Goal: Information Seeking & Learning: Learn about a topic

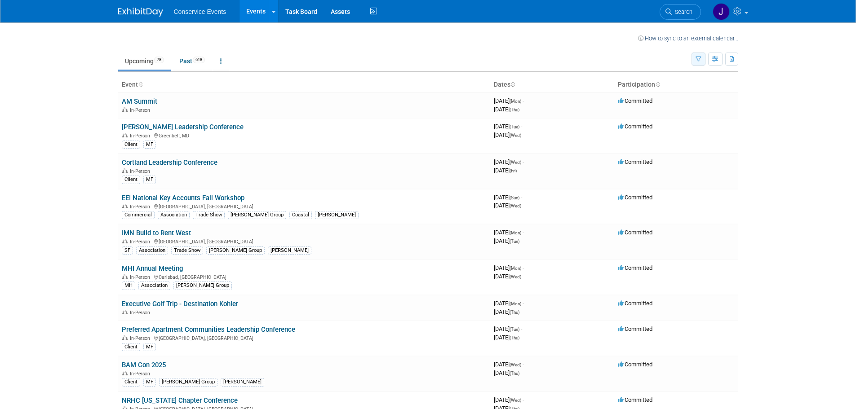
click at [698, 62] on icon "button" at bounding box center [698, 60] width 6 height 6
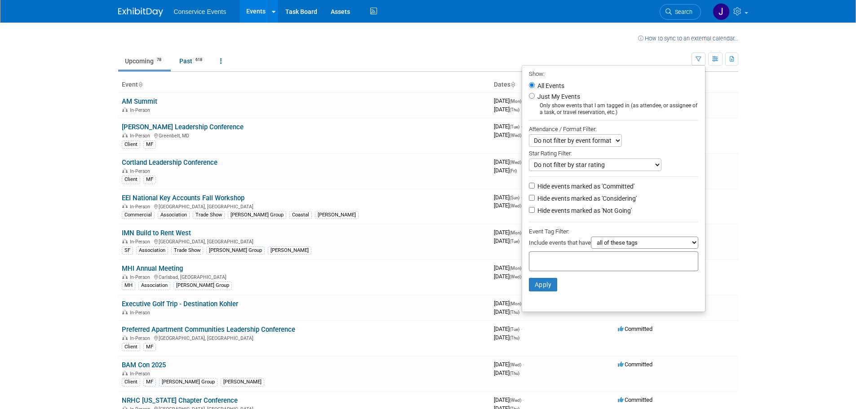
click at [609, 246] on select "all of these tags any one of these tags only and exactly these specific tags" at bounding box center [644, 243] width 107 height 12
click at [591, 240] on select "all of these tags any one of these tags only and exactly these specific tags" at bounding box center [644, 243] width 107 height 12
click at [574, 260] on input "text" at bounding box center [569, 260] width 72 height 9
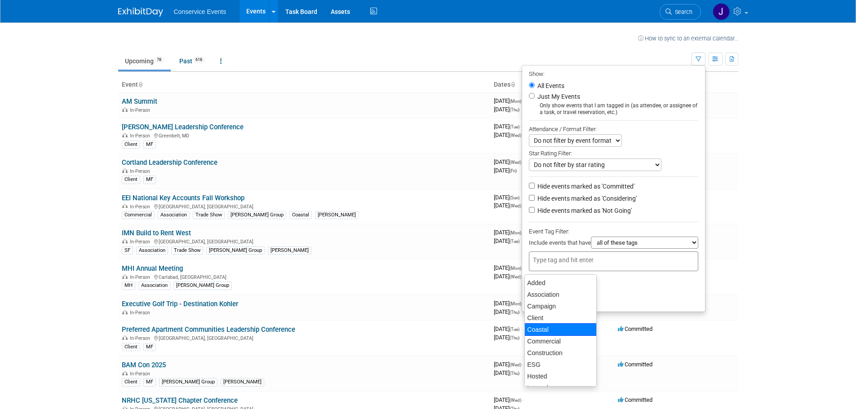
click at [563, 333] on div "Coastal" at bounding box center [560, 329] width 72 height 13
type input "Coastal"
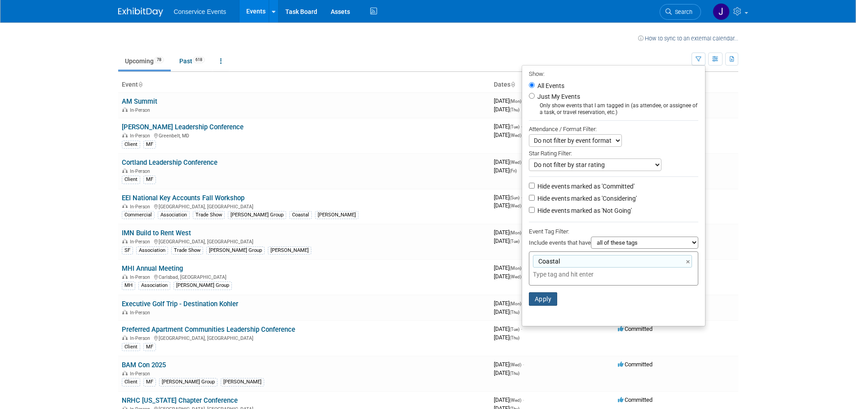
click at [546, 297] on button "Apply" at bounding box center [543, 298] width 29 height 13
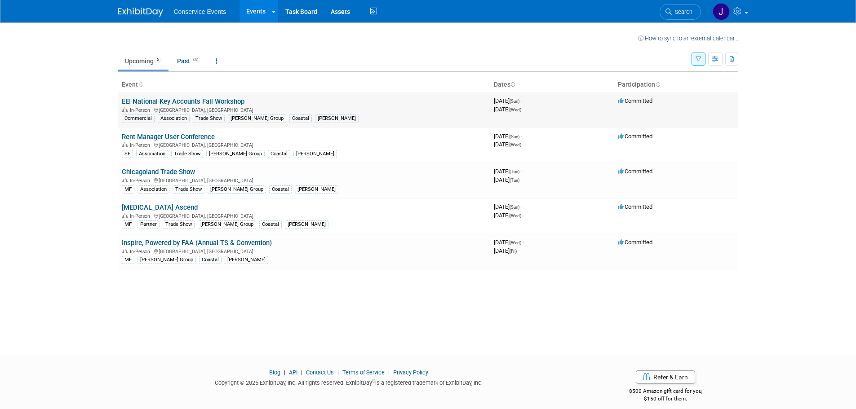
click at [165, 101] on link "EEI National Key Accounts Fall Workshop" at bounding box center [183, 101] width 123 height 8
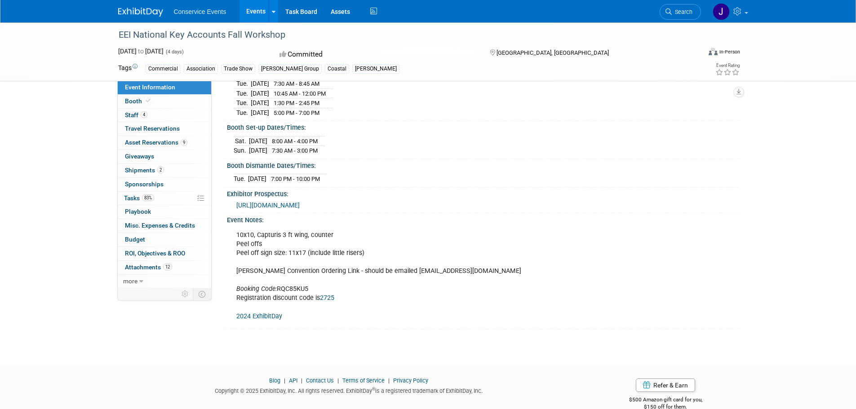
scroll to position [150, 0]
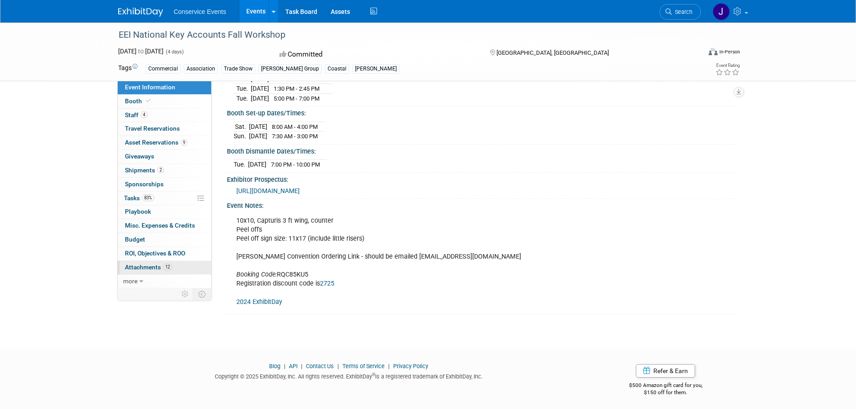
click at [144, 264] on span "Attachments 12" at bounding box center [148, 267] width 47 height 7
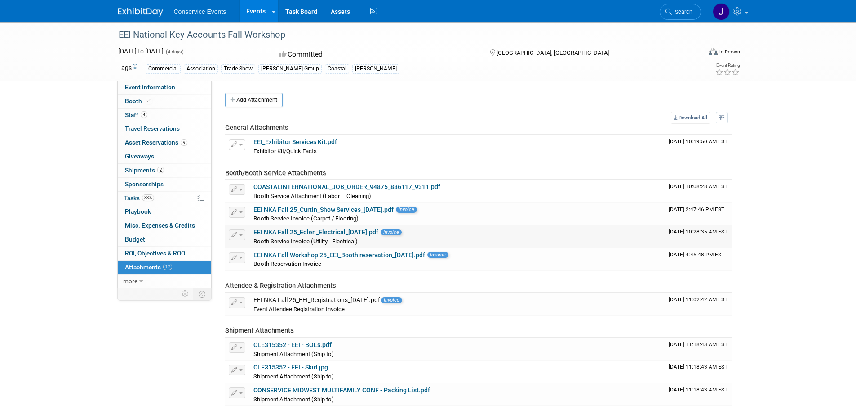
click at [307, 231] on link "EEI NKA Fall 25_Edlen_Electrical_8.22.25.pdf" at bounding box center [315, 232] width 125 height 7
click at [146, 168] on span "Shipments 2" at bounding box center [144, 170] width 39 height 7
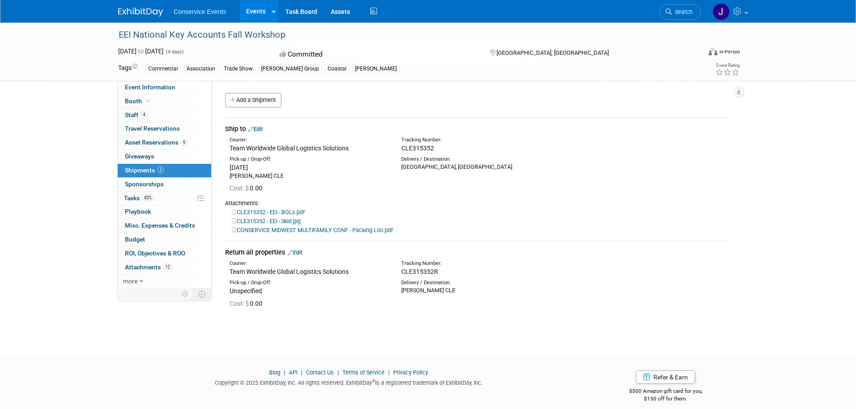
click at [238, 150] on div "Team Worldwide Global Logistics Solutions" at bounding box center [309, 148] width 158 height 9
drag, startPoint x: 241, startPoint y: 149, endPoint x: 260, endPoint y: 149, distance: 19.8
click at [260, 149] on div "Team Worldwide Global Logistics Solutions" at bounding box center [309, 148] width 158 height 9
click at [244, 150] on div "Team Worldwide Global Logistics Solutions" at bounding box center [309, 148] width 158 height 9
click at [236, 146] on div "Team Worldwide Global Logistics Solutions" at bounding box center [309, 148] width 158 height 9
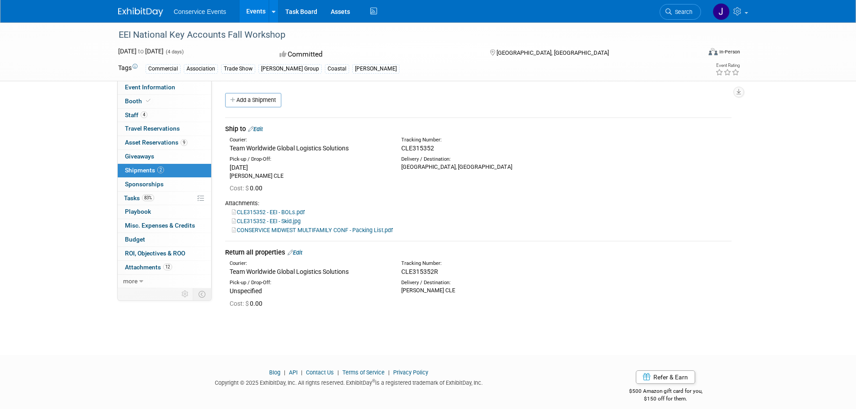
drag, startPoint x: 236, startPoint y: 146, endPoint x: 254, endPoint y: 146, distance: 18.0
click at [254, 146] on div "Team Worldwide Global Logistics Solutions" at bounding box center [309, 148] width 158 height 9
copy div "Team Worldwide"
click at [413, 144] on div "CLE315352" at bounding box center [501, 148] width 201 height 9
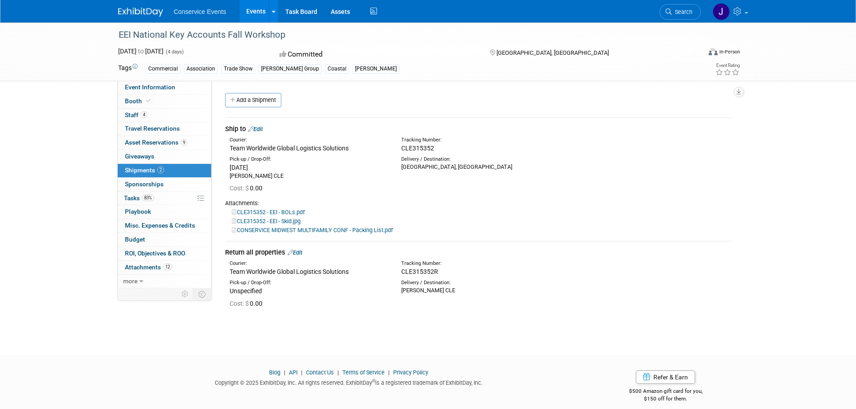
copy span "CLE315352"
click at [283, 212] on link "CLE315352 - EEI - BOLs.pdf" at bounding box center [268, 212] width 73 height 7
click at [279, 219] on link "CLE315352 - EEI - Skid.jpg" at bounding box center [266, 221] width 69 height 7
click at [308, 228] on link "CONSERVICE MIDWEST MULTIFAMILY CONF - Packing List.pdf" at bounding box center [312, 230] width 161 height 7
click at [420, 270] on span "CLE315352R" at bounding box center [419, 271] width 37 height 7
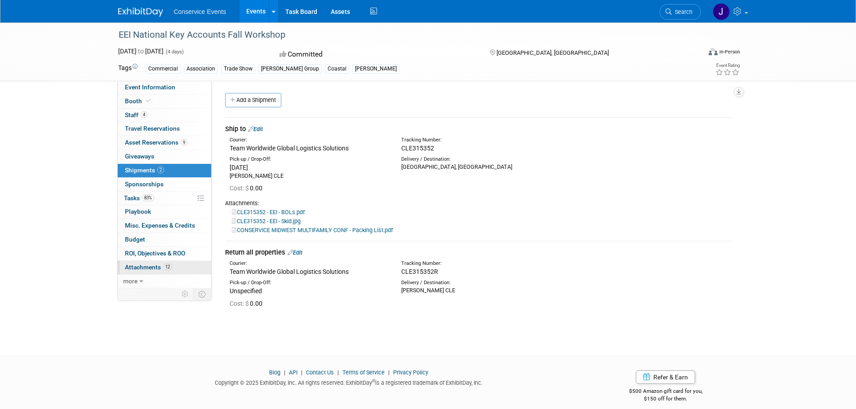
click at [137, 268] on span "Attachments 12" at bounding box center [148, 267] width 47 height 7
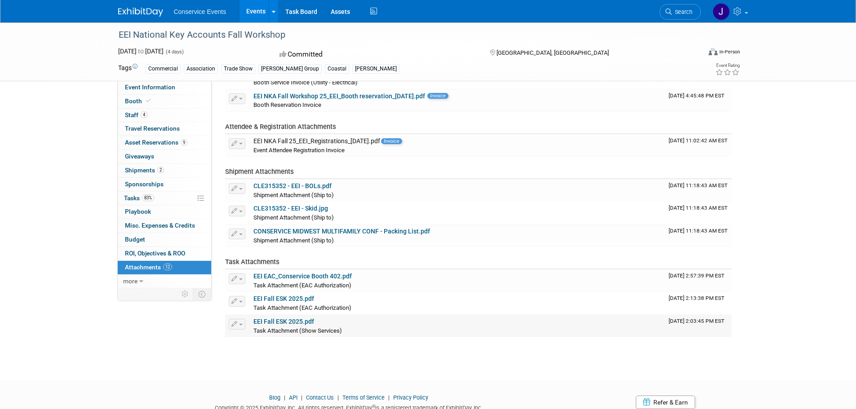
scroll to position [180, 0]
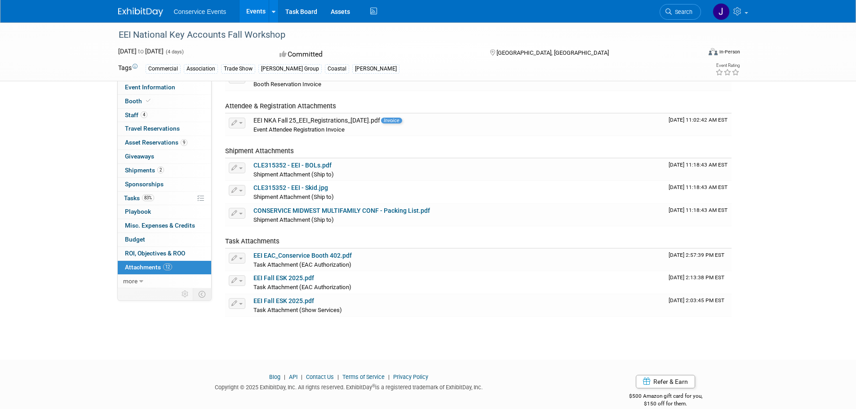
click at [252, 7] on link "Events" at bounding box center [255, 11] width 33 height 22
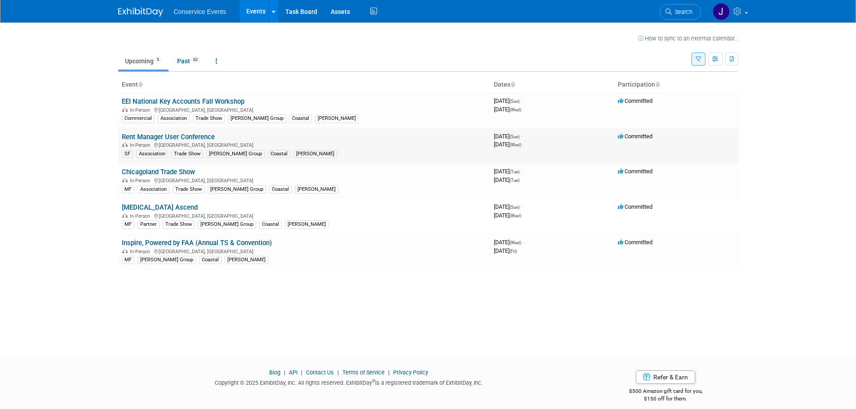
click at [165, 137] on link "Rent Manager User Conference" at bounding box center [168, 137] width 93 height 8
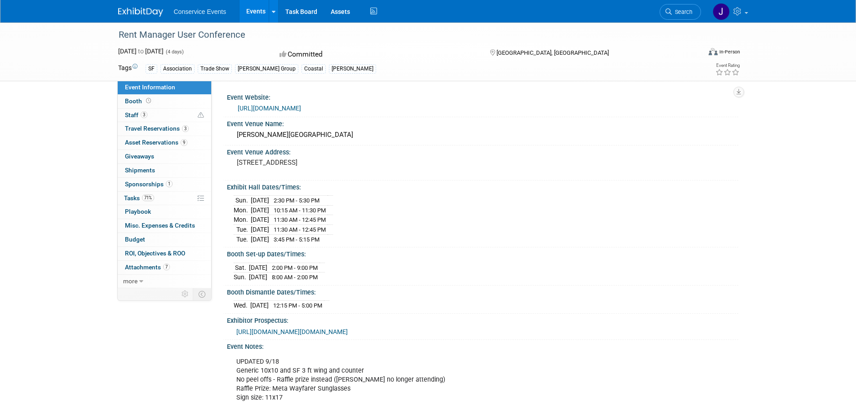
click at [255, 9] on link "Events" at bounding box center [255, 11] width 33 height 22
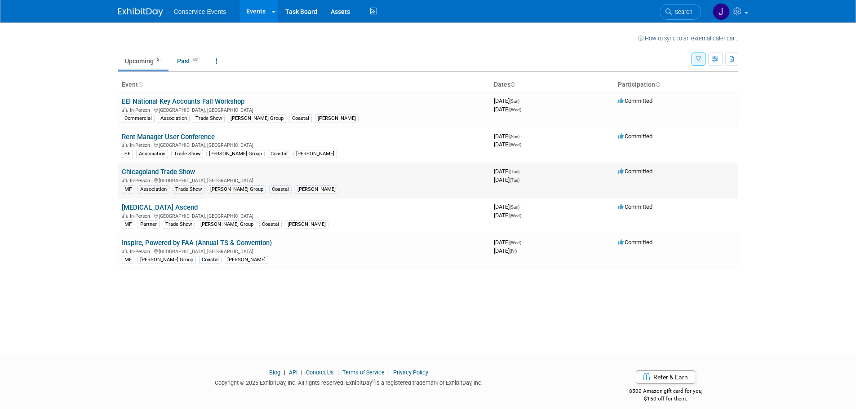
click at [160, 170] on link "Chicagoland Trade Show" at bounding box center [158, 172] width 73 height 8
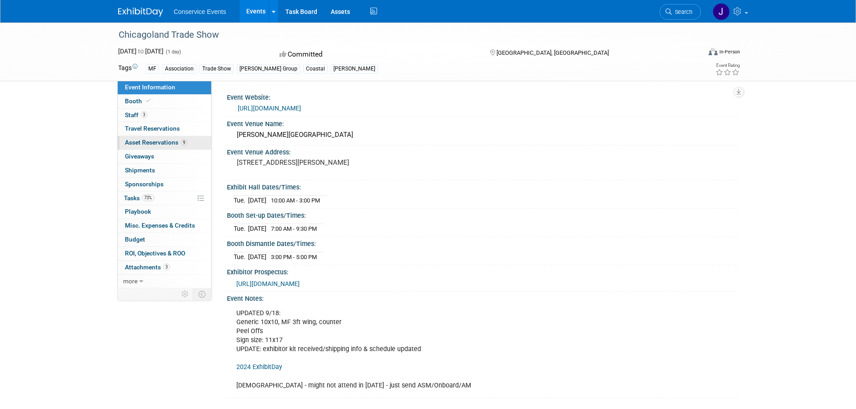
click at [146, 140] on span "Asset Reservations 9" at bounding box center [156, 142] width 62 height 7
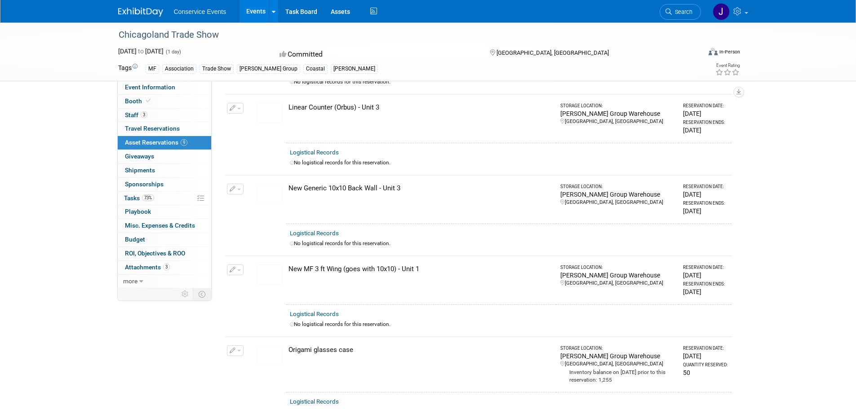
scroll to position [225, 0]
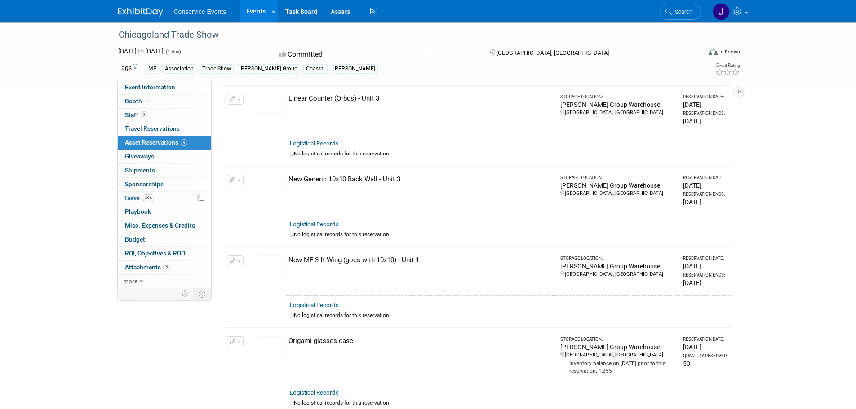
click at [311, 256] on div "New MF 3 ft Wing (goes with 10x10) - Unit 1" at bounding box center [420, 260] width 264 height 9
click at [262, 265] on img at bounding box center [269, 266] width 26 height 20
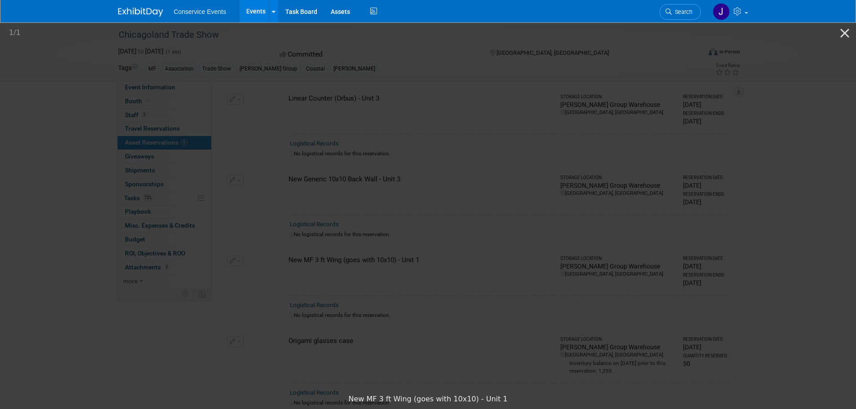
click at [700, 166] on picture at bounding box center [428, 205] width 856 height 369
click at [643, 143] on picture at bounding box center [428, 205] width 856 height 369
click at [847, 31] on button "Close gallery" at bounding box center [844, 32] width 22 height 21
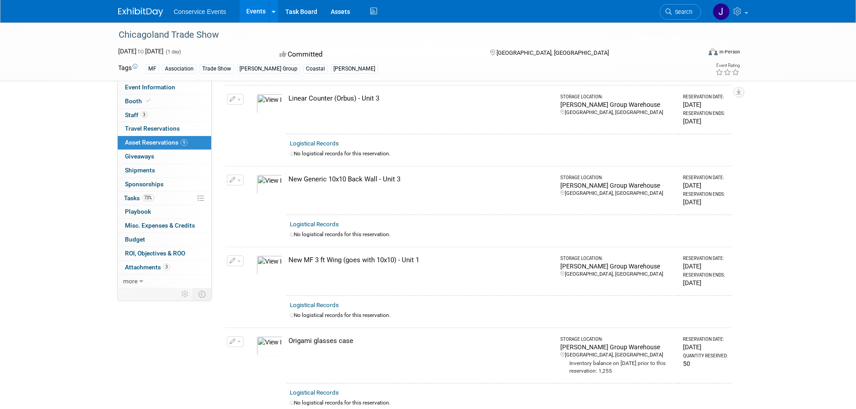
click at [273, 183] on img at bounding box center [269, 185] width 26 height 20
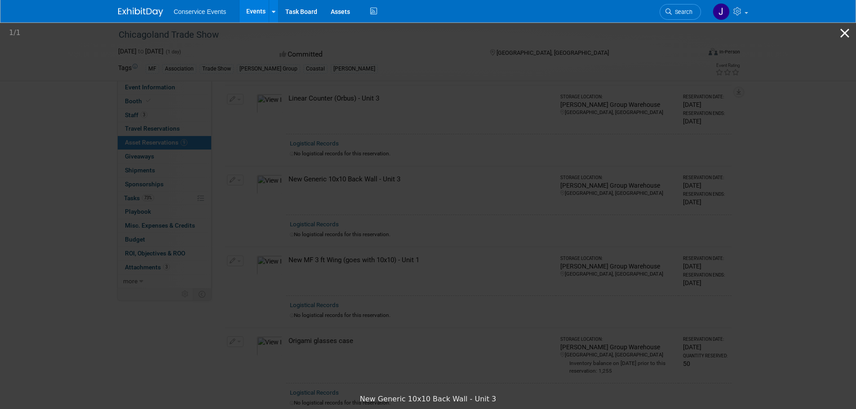
click at [843, 31] on button "Close gallery" at bounding box center [844, 32] width 22 height 21
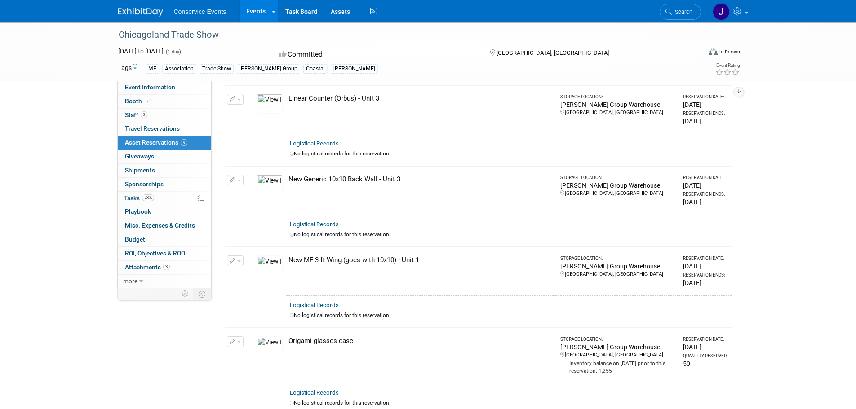
click at [256, 4] on link "Events" at bounding box center [255, 11] width 33 height 22
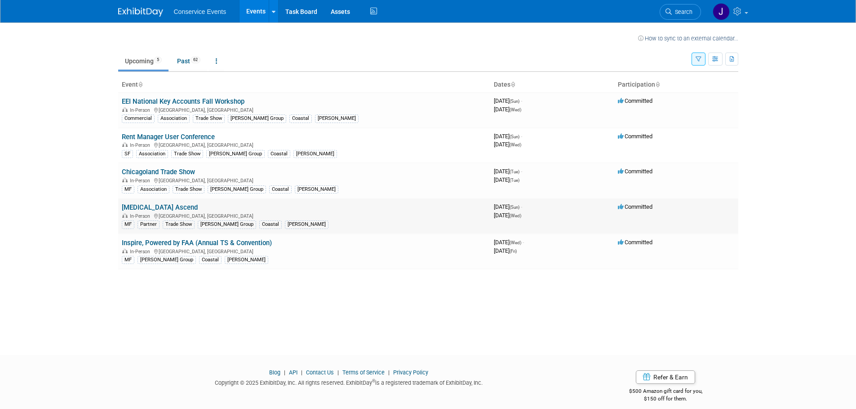
click at [147, 206] on link "[MEDICAL_DATA] Ascend" at bounding box center [160, 207] width 76 height 8
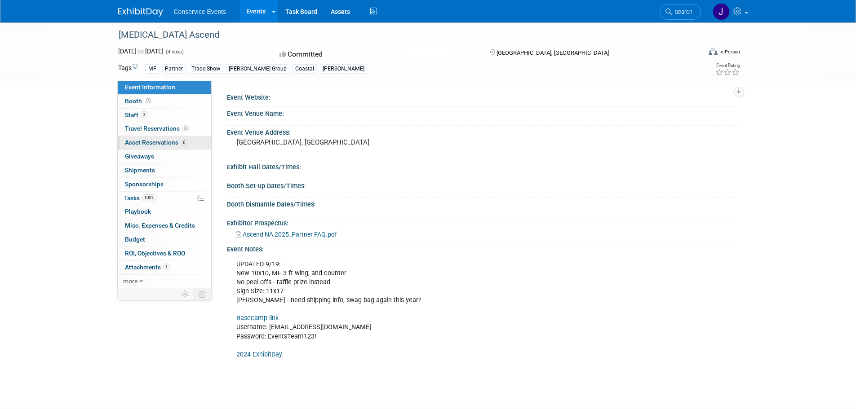
click at [134, 140] on span "Asset Reservations 6" at bounding box center [156, 142] width 62 height 7
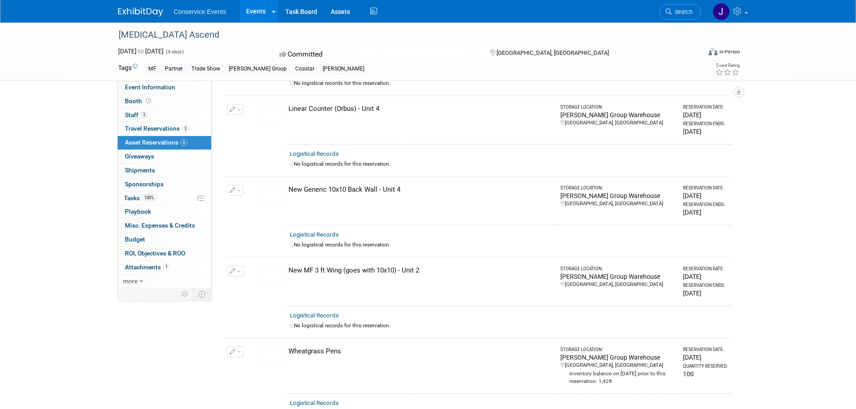
scroll to position [225, 0]
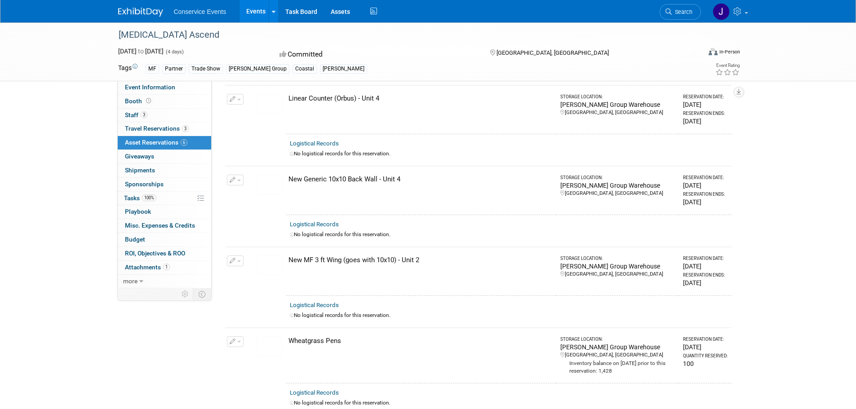
click at [263, 181] on img at bounding box center [269, 185] width 26 height 20
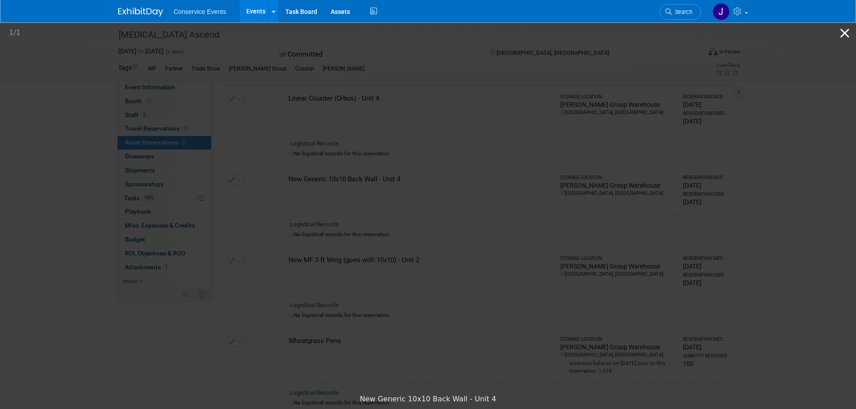
click at [843, 30] on button "Close gallery" at bounding box center [844, 32] width 22 height 21
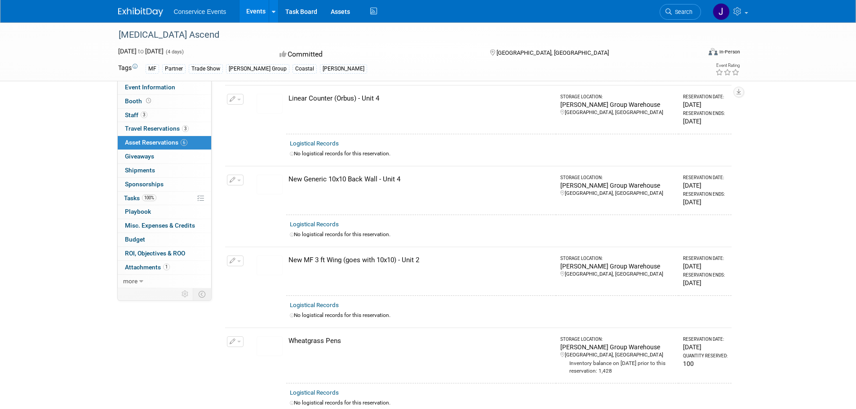
click at [267, 261] on img at bounding box center [269, 266] width 26 height 20
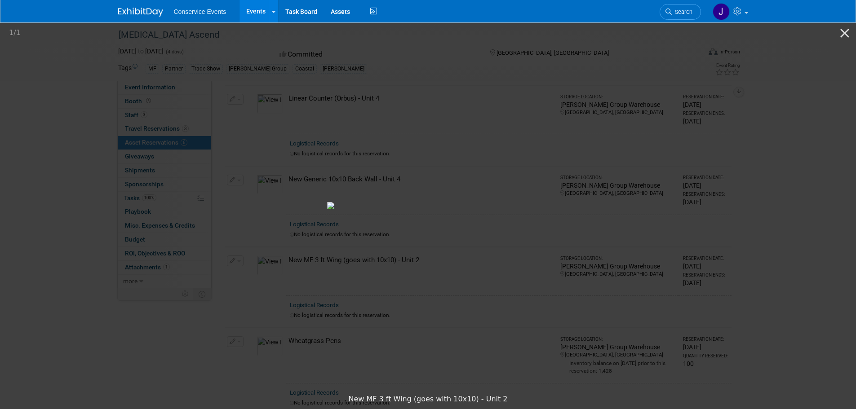
drag, startPoint x: 844, startPoint y: 33, endPoint x: 768, endPoint y: 48, distance: 78.2
click at [844, 33] on button "Close gallery" at bounding box center [844, 32] width 22 height 21
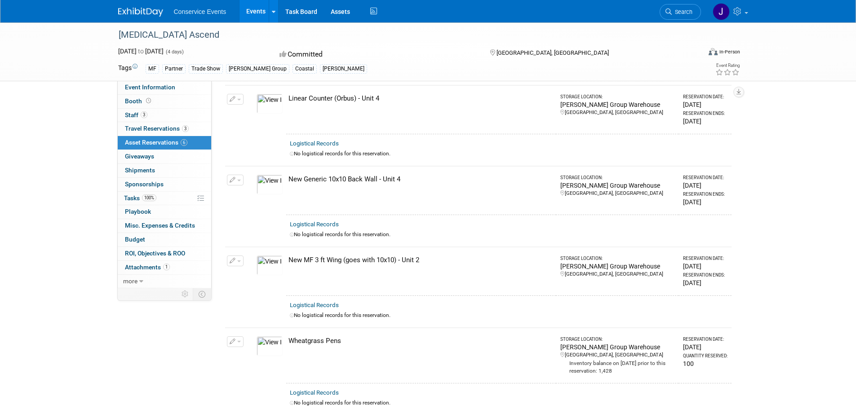
scroll to position [180, 0]
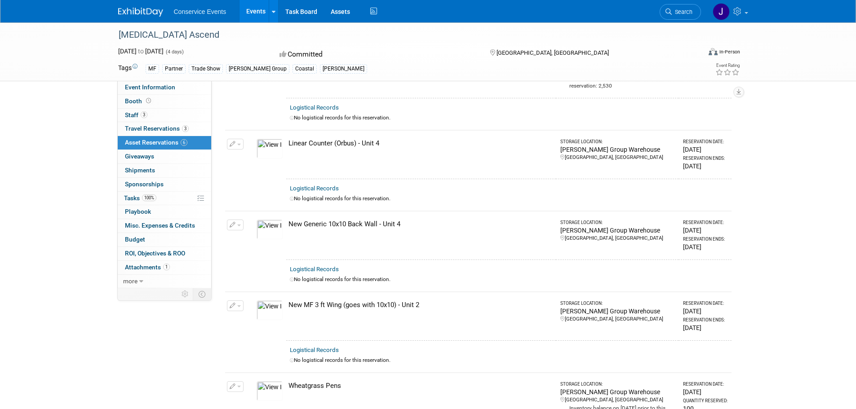
click at [255, 9] on link "Events" at bounding box center [255, 11] width 33 height 22
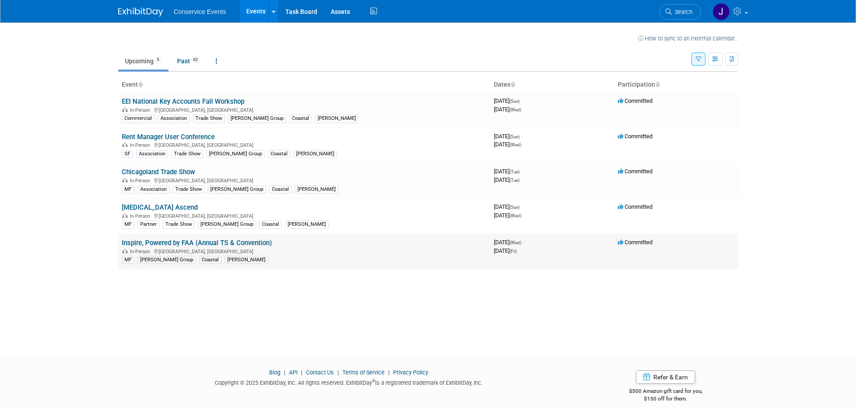
click at [177, 239] on link "Inspire, Powered by FAA (Annual TS & Convention)" at bounding box center [197, 243] width 150 height 8
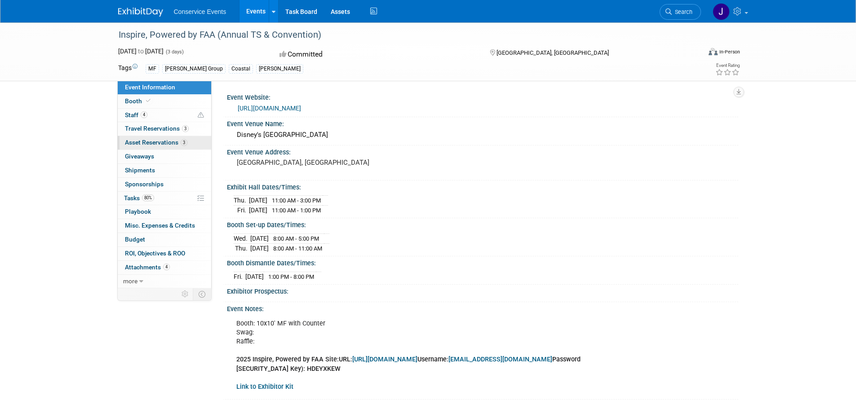
click at [152, 140] on span "Asset Reservations 3" at bounding box center [156, 142] width 62 height 7
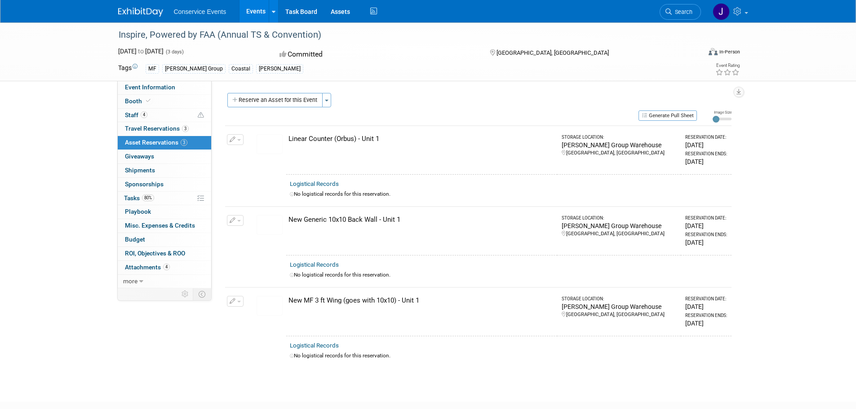
click at [261, 225] on img at bounding box center [269, 225] width 26 height 20
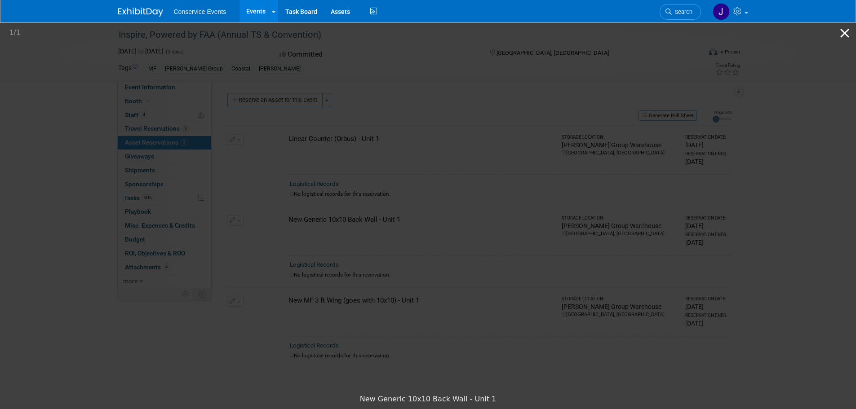
click at [850, 30] on button "Close gallery" at bounding box center [844, 32] width 22 height 21
